Goal: Navigation & Orientation: Go to known website

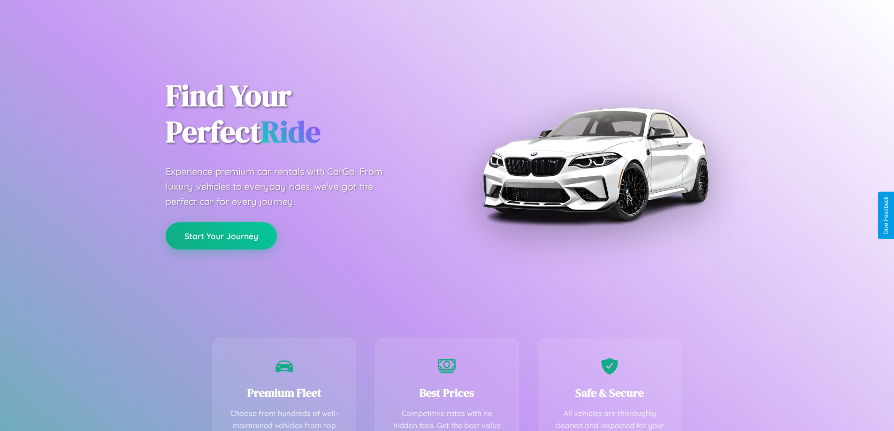
click at [221, 236] on button "Start Your Journey" at bounding box center [221, 235] width 111 height 27
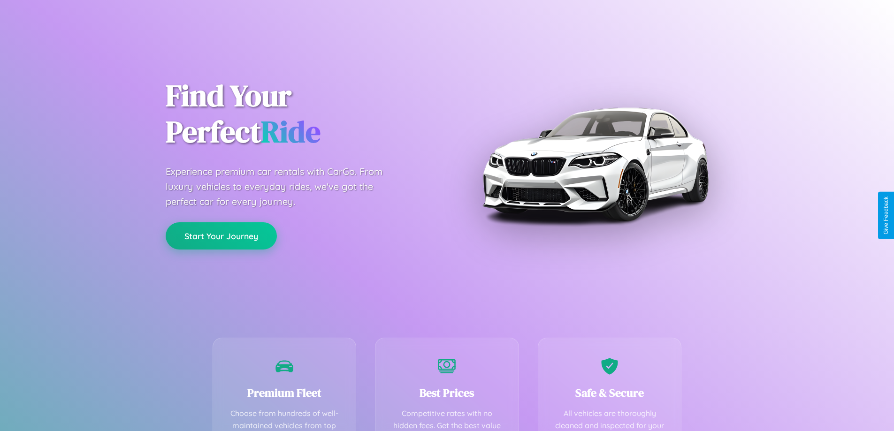
click at [221, 236] on button "Start Your Journey" at bounding box center [221, 235] width 111 height 27
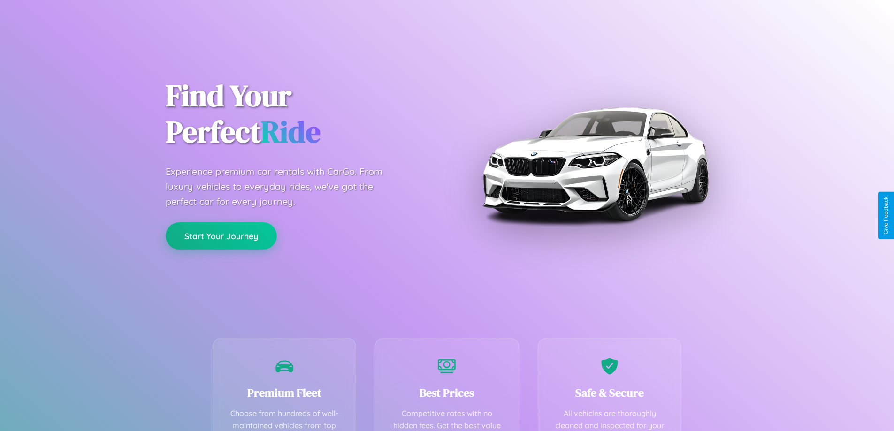
click at [221, 236] on button "Start Your Journey" at bounding box center [221, 235] width 111 height 27
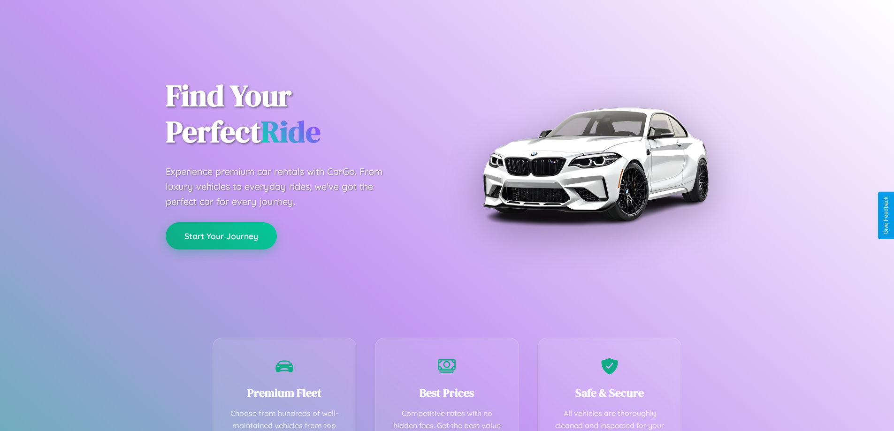
click at [221, 236] on button "Start Your Journey" at bounding box center [221, 235] width 111 height 27
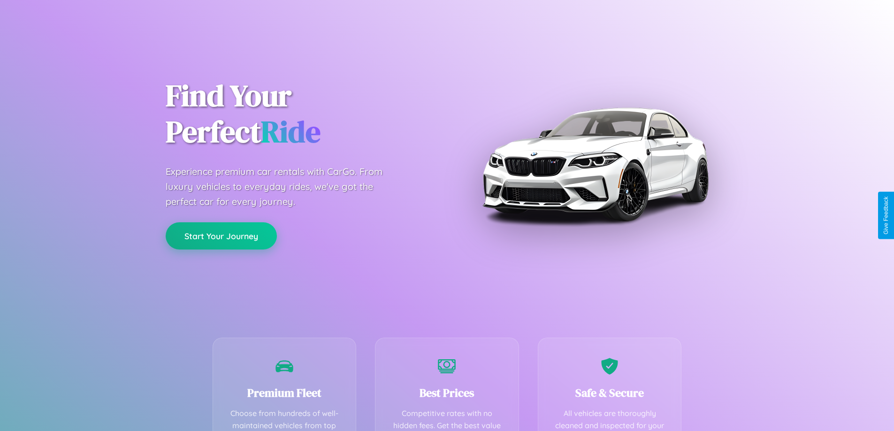
click at [221, 236] on button "Start Your Journey" at bounding box center [221, 235] width 111 height 27
